Goal: Check status: Check status

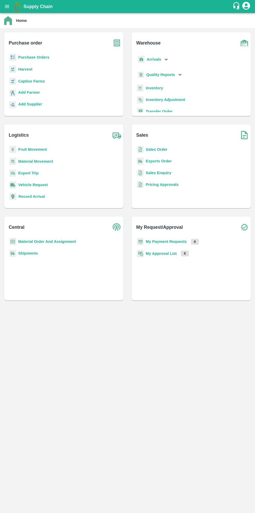
click at [28, 57] on b "Purchase Orders" at bounding box center [33, 57] width 31 height 4
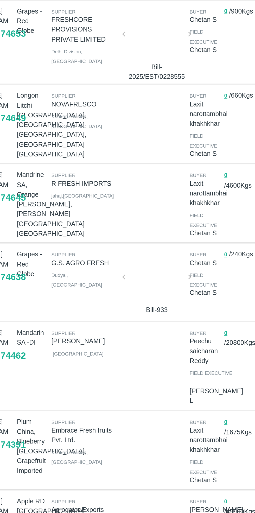
scroll to position [58, 0]
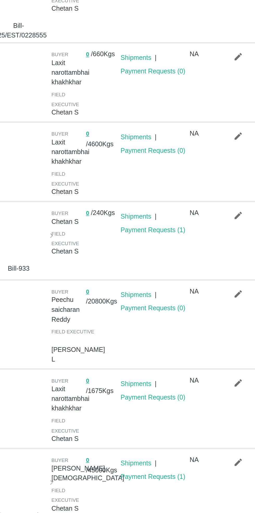
click at [187, 233] on div "Shipments | Payment Requests ( 1 )" at bounding box center [187, 232] width 41 height 43
click at [186, 227] on link "Payment Requests ( 1 )" at bounding box center [189, 226] width 38 height 4
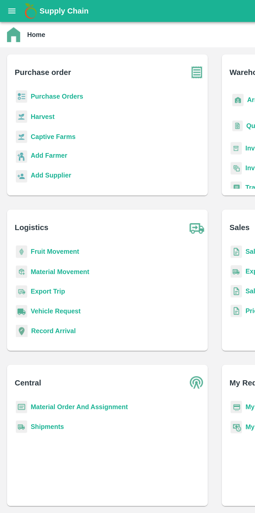
click at [41, 55] on b "Purchase Orders" at bounding box center [33, 57] width 31 height 4
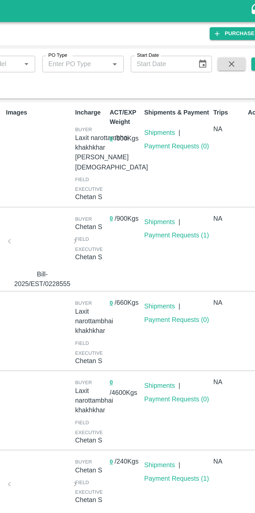
click at [191, 140] on link "Payment Requests ( 1 )" at bounding box center [189, 139] width 38 height 4
